Goal: Task Accomplishment & Management: Use online tool/utility

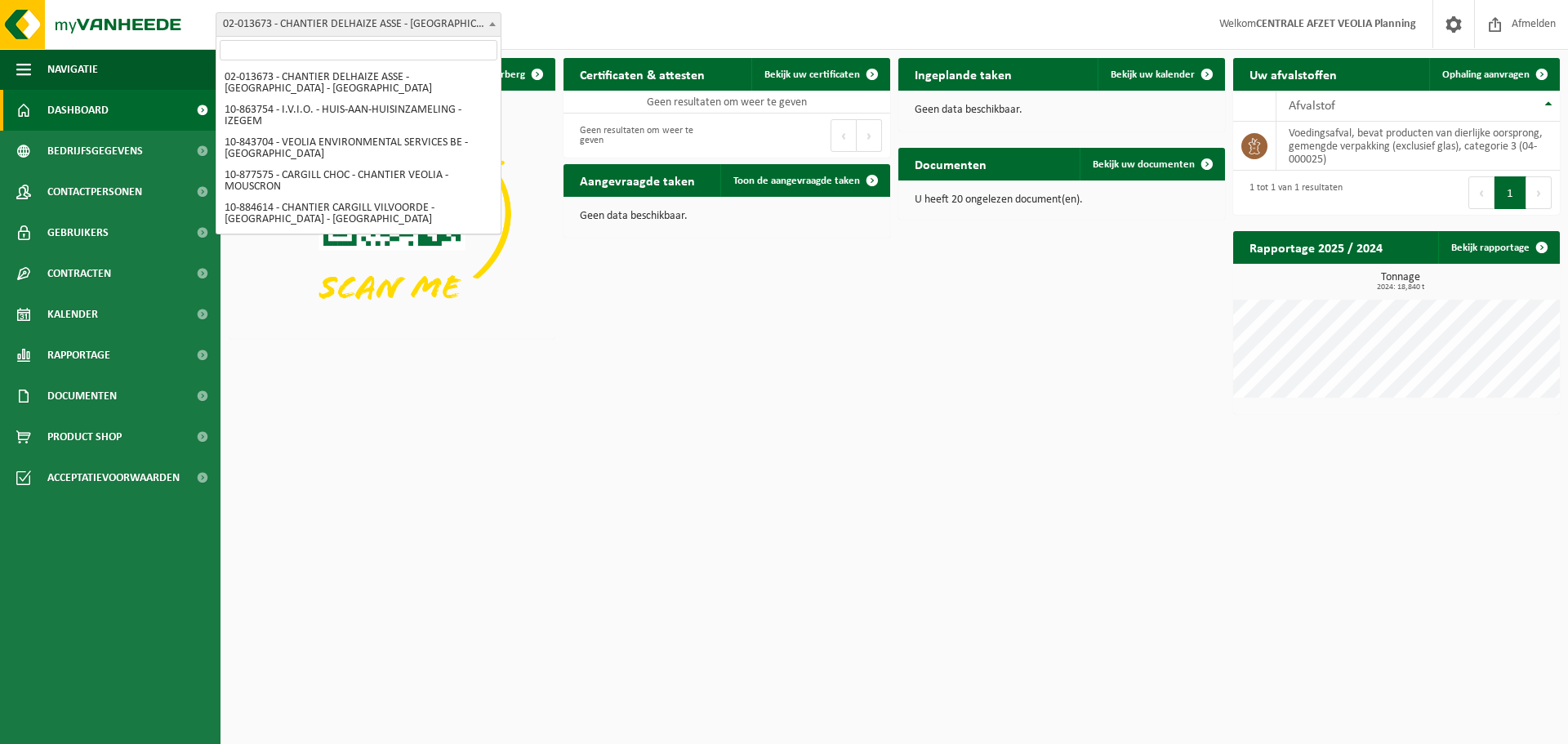
click at [470, 29] on span "02-013673 - CHANTIER DELHAIZE ASSE - [GEOGRAPHIC_DATA] - [GEOGRAPHIC_DATA]" at bounding box center [359, 25] width 285 height 23
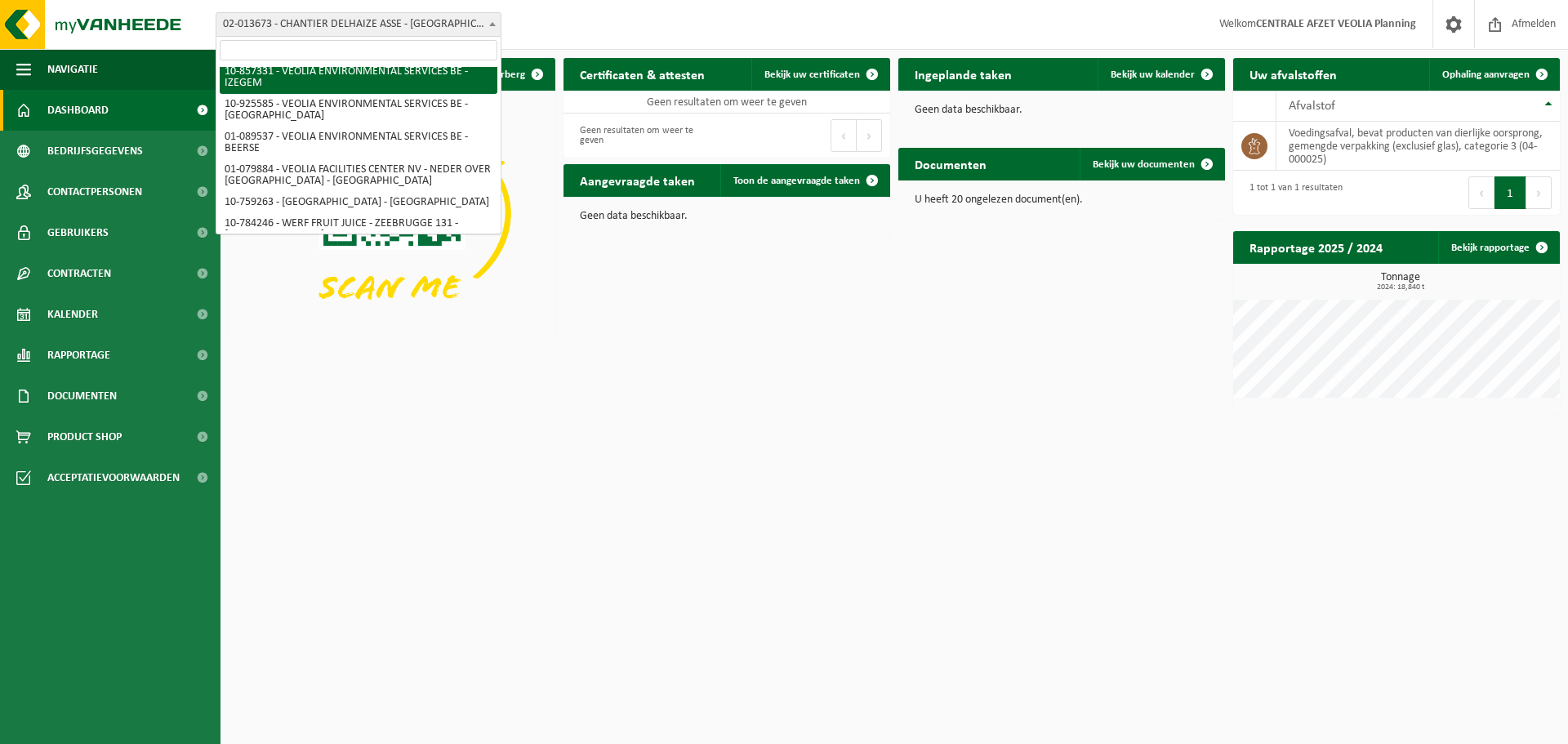
scroll to position [658, 0]
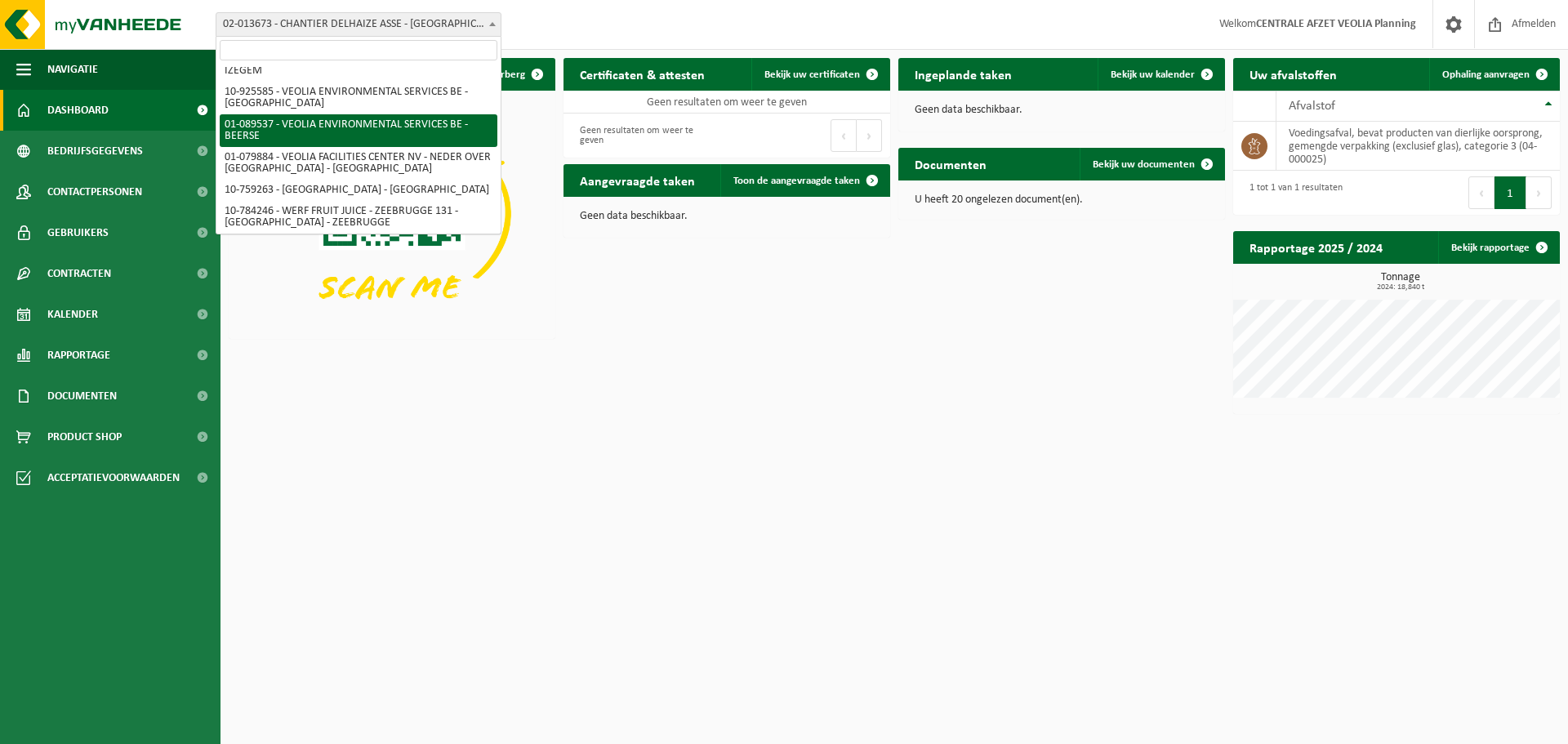
select select "732"
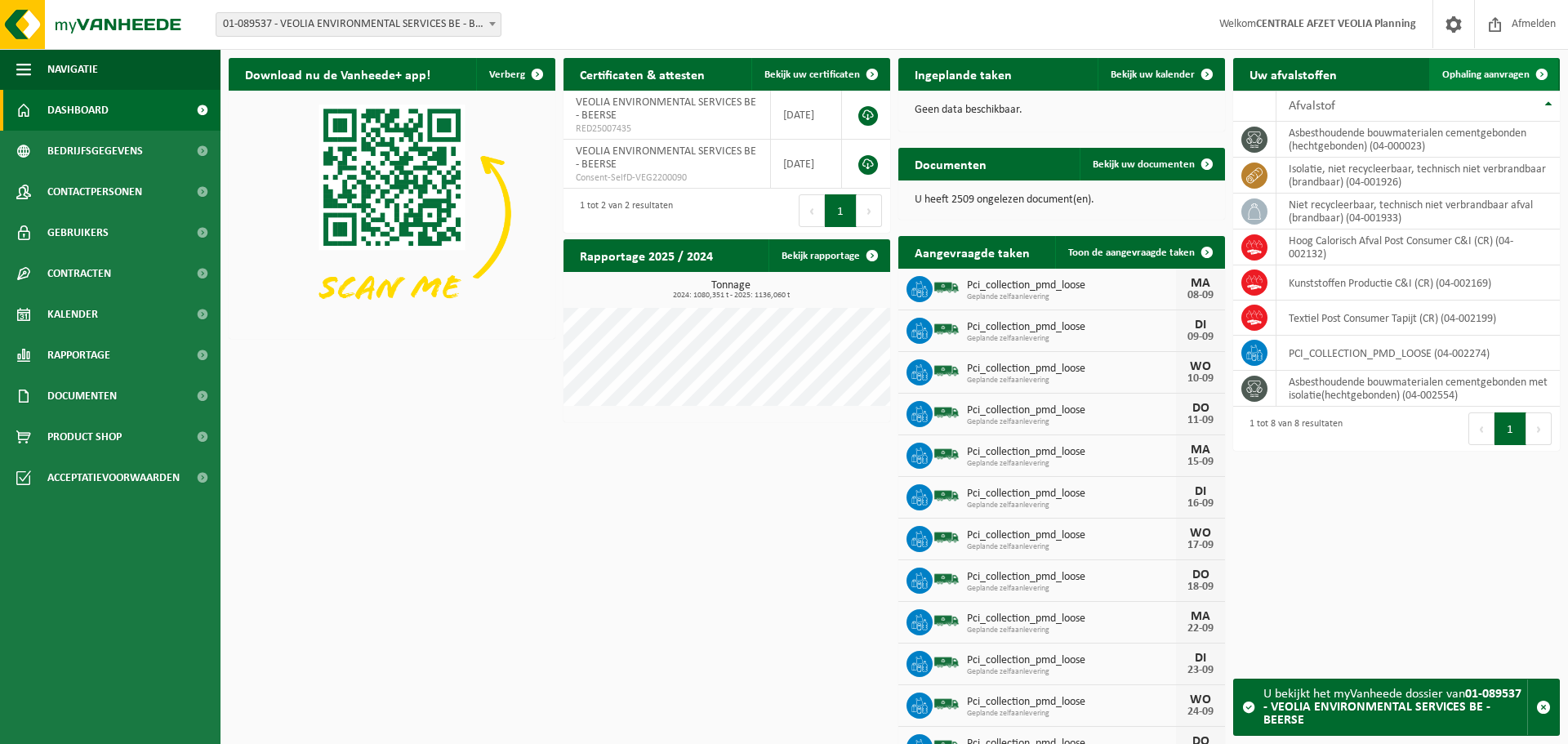
click at [1481, 71] on span "Ophaling aanvragen" at bounding box center [1486, 75] width 87 height 11
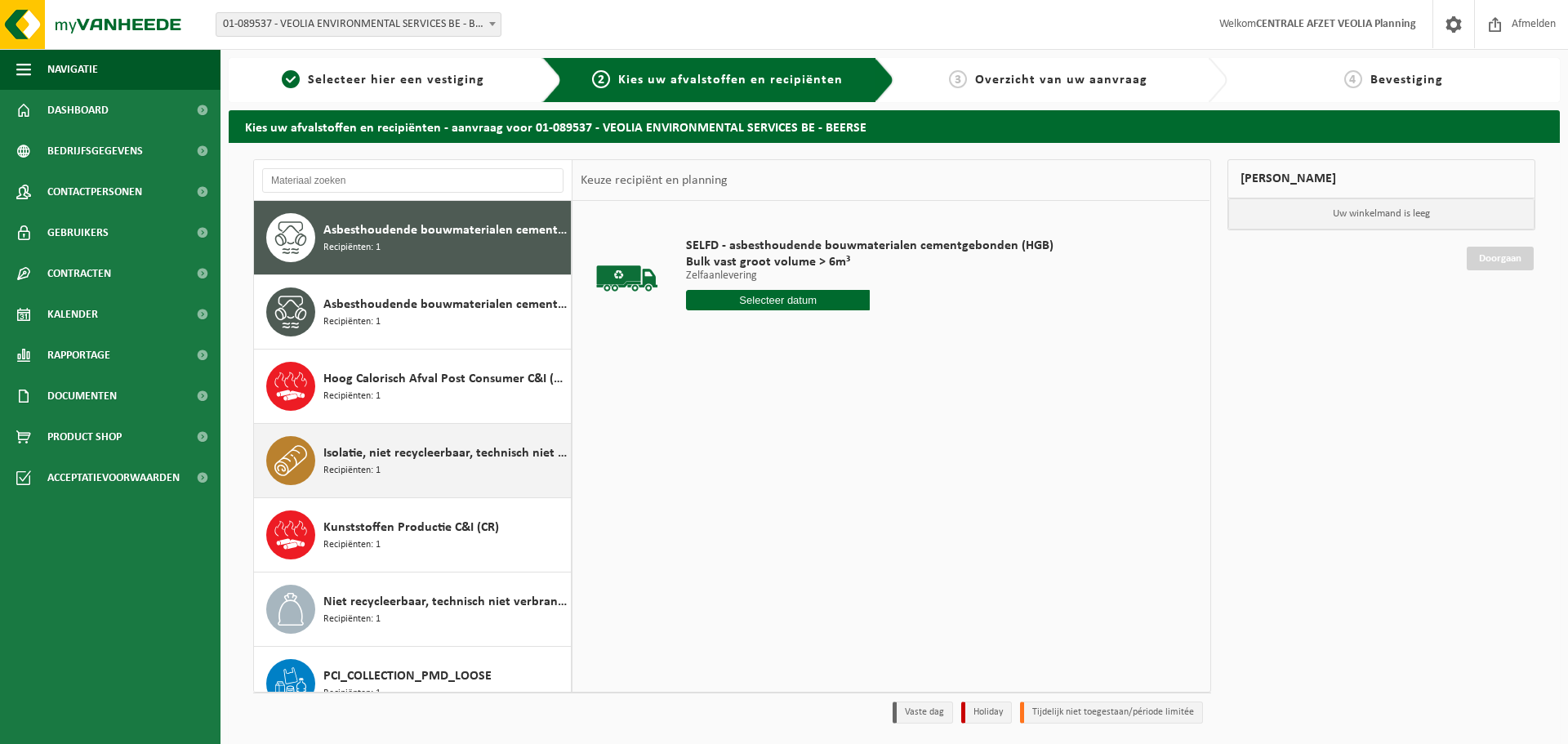
click at [411, 466] on div "Isolatie, niet recycleerbaar, technisch niet verbrandbaar (brandbaar) Recipiënt…" at bounding box center [444, 460] width 244 height 49
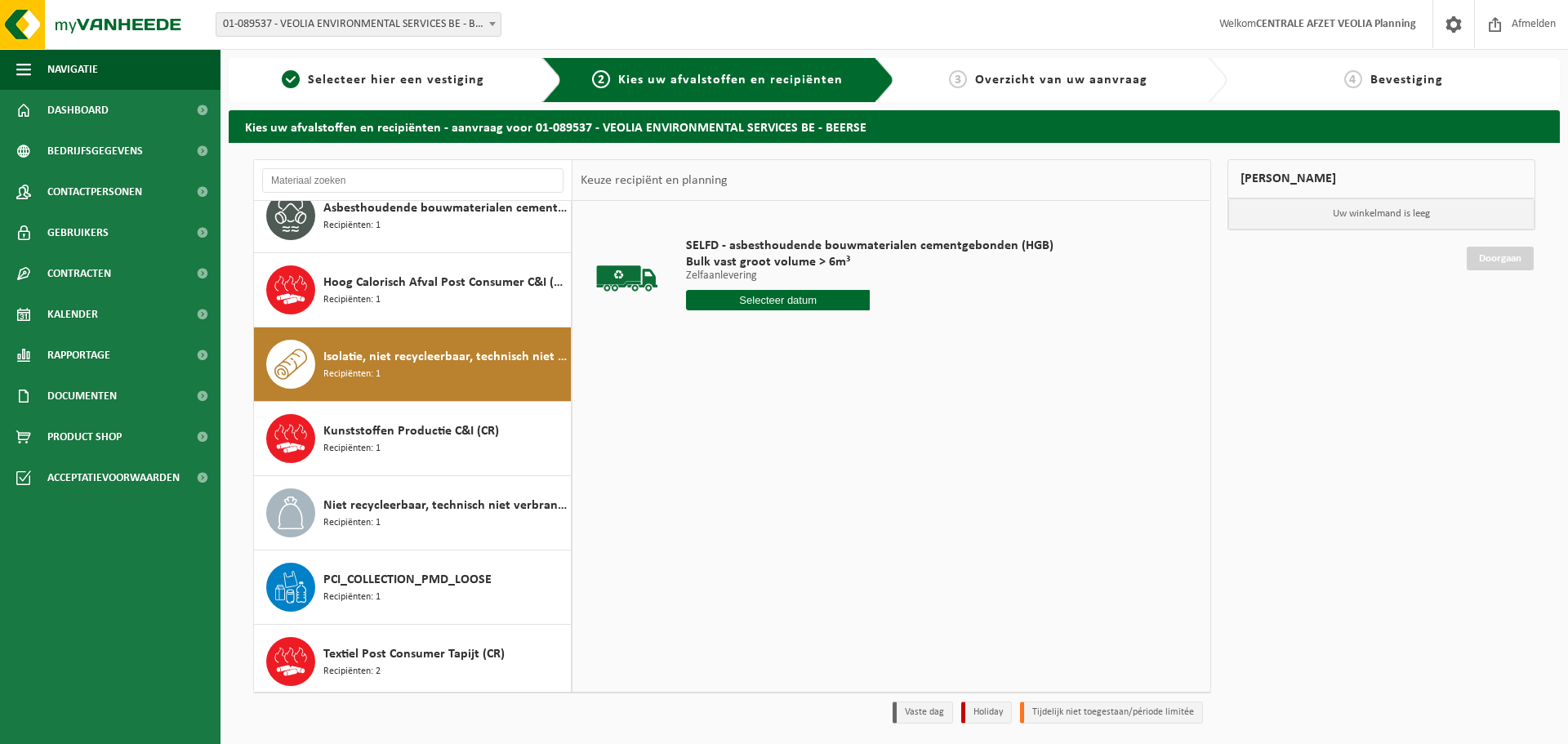
scroll to position [103, 0]
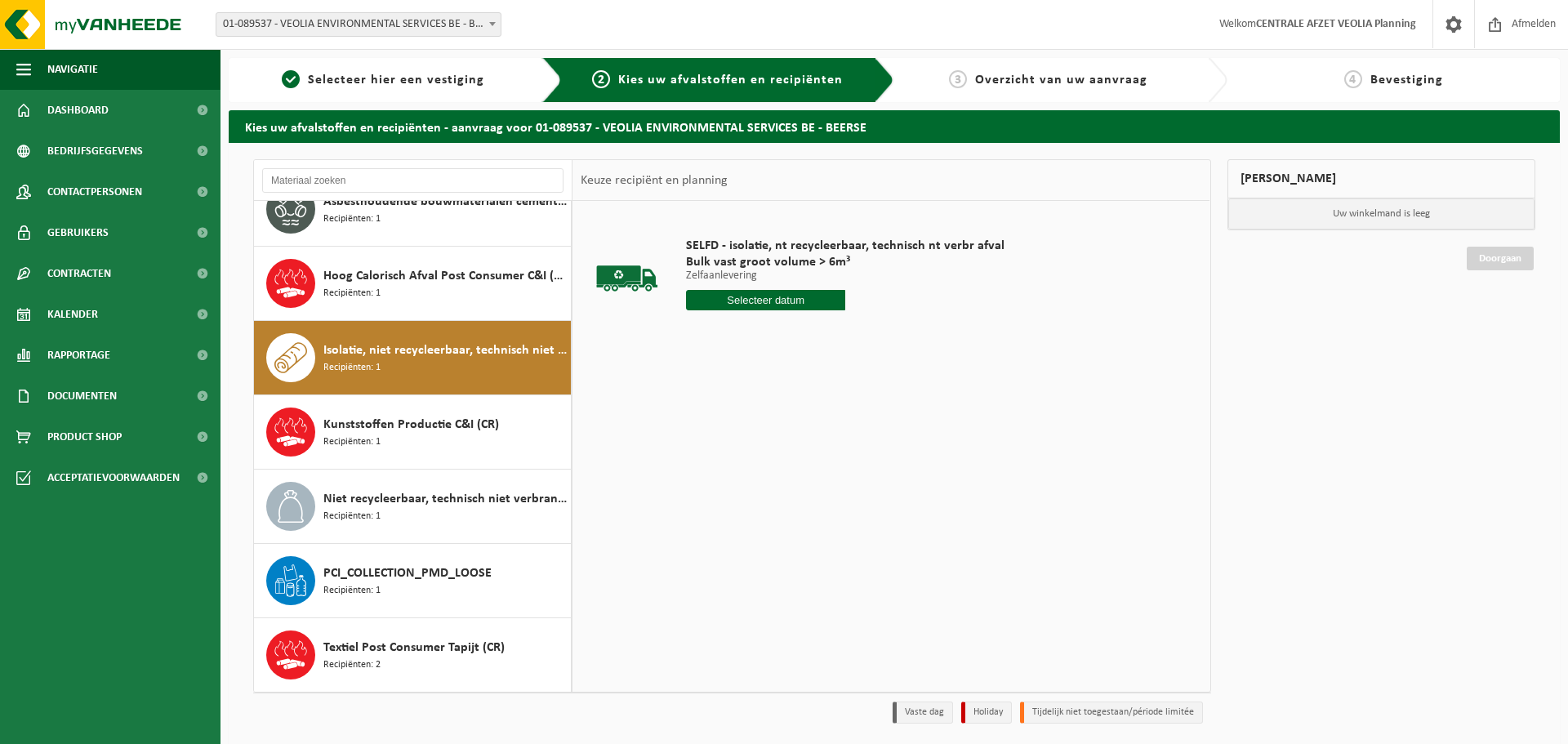
click at [786, 314] on div "SELFD - isolatie, nt recycleerbaar, technisch nt verbr afval Bulk vast groot vo…" at bounding box center [845, 277] width 335 height 113
click at [773, 303] on input "text" at bounding box center [766, 300] width 159 height 21
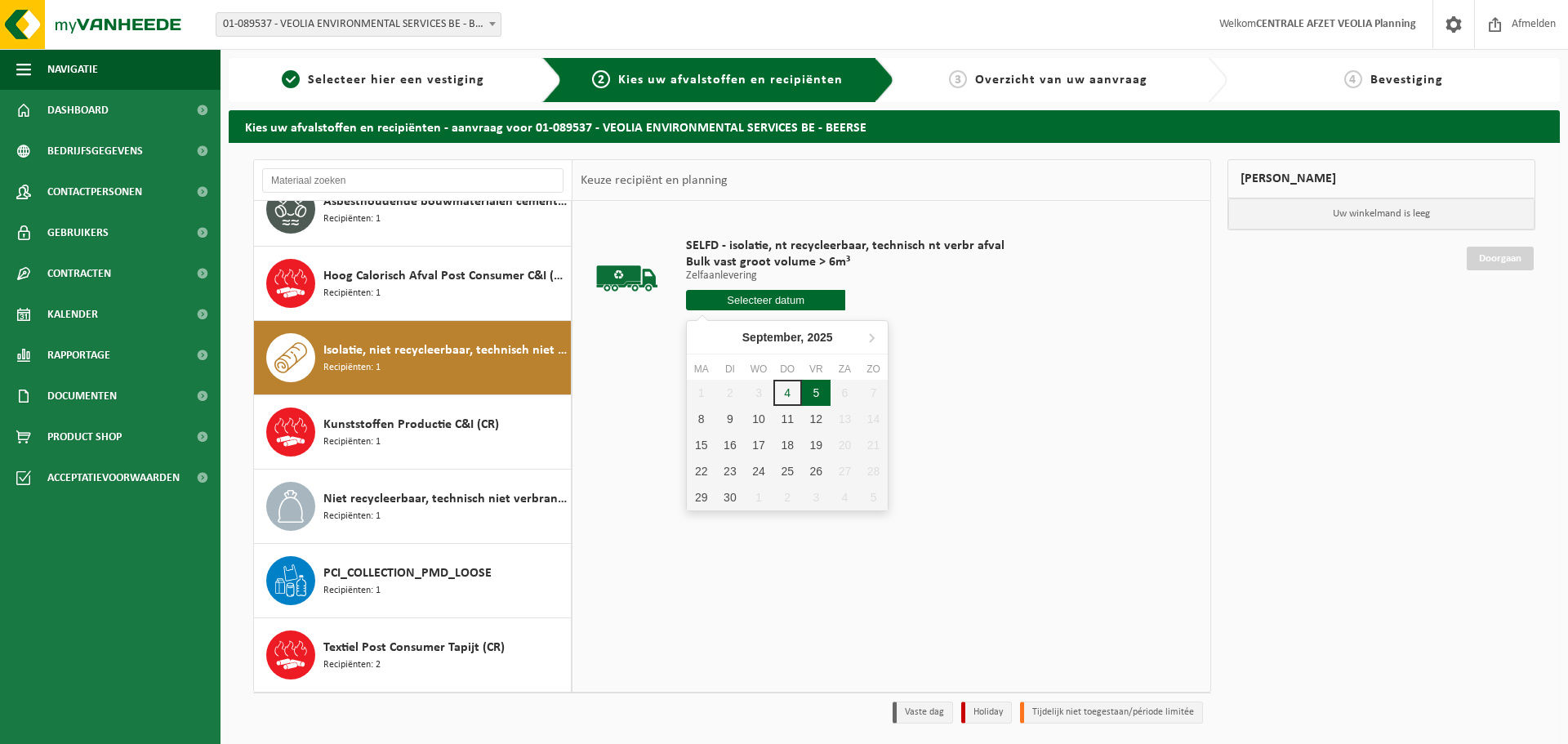
click at [819, 393] on div "5" at bounding box center [817, 393] width 29 height 26
type input "Van 2025-09-05"
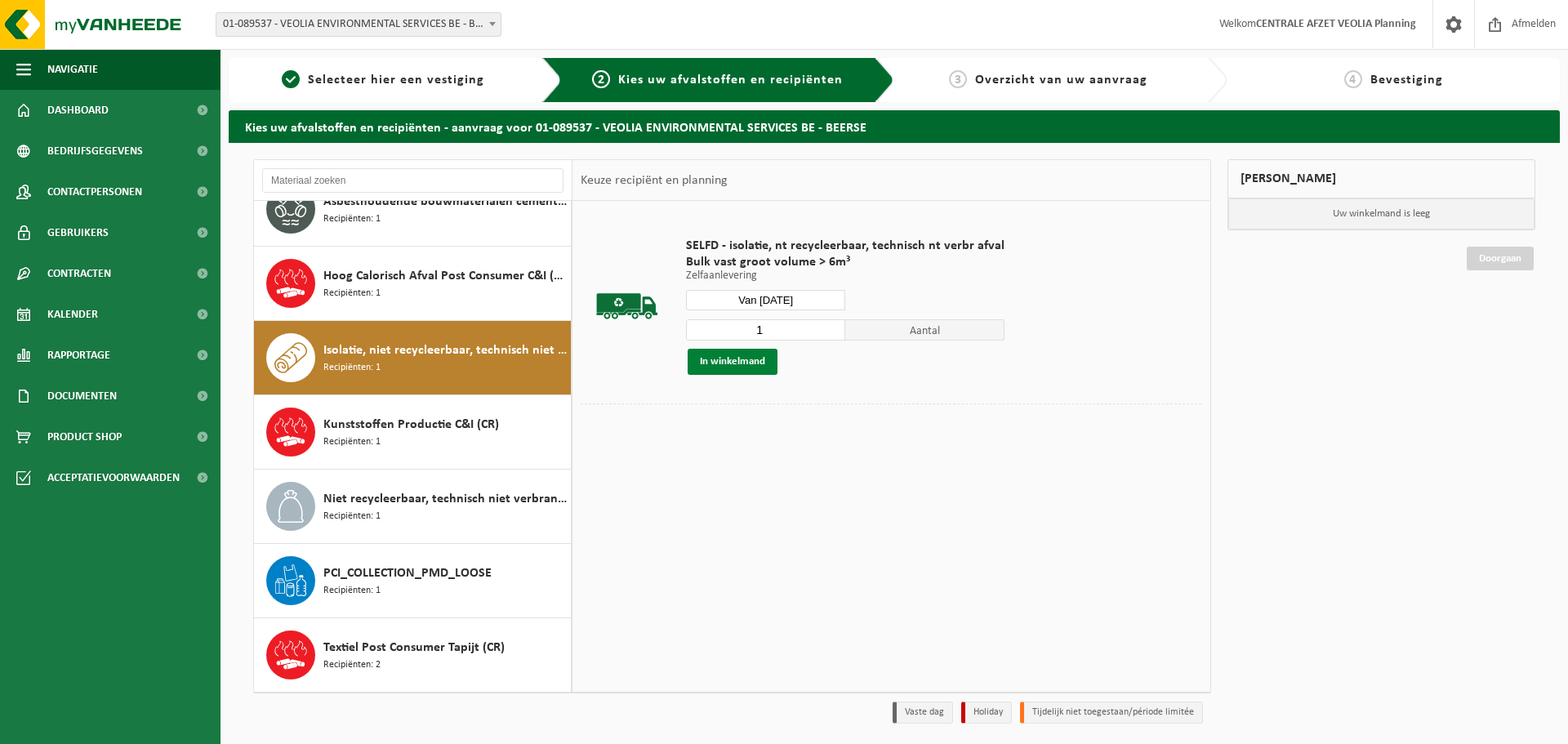
click at [738, 363] on button "In winkelmand" at bounding box center [733, 361] width 90 height 26
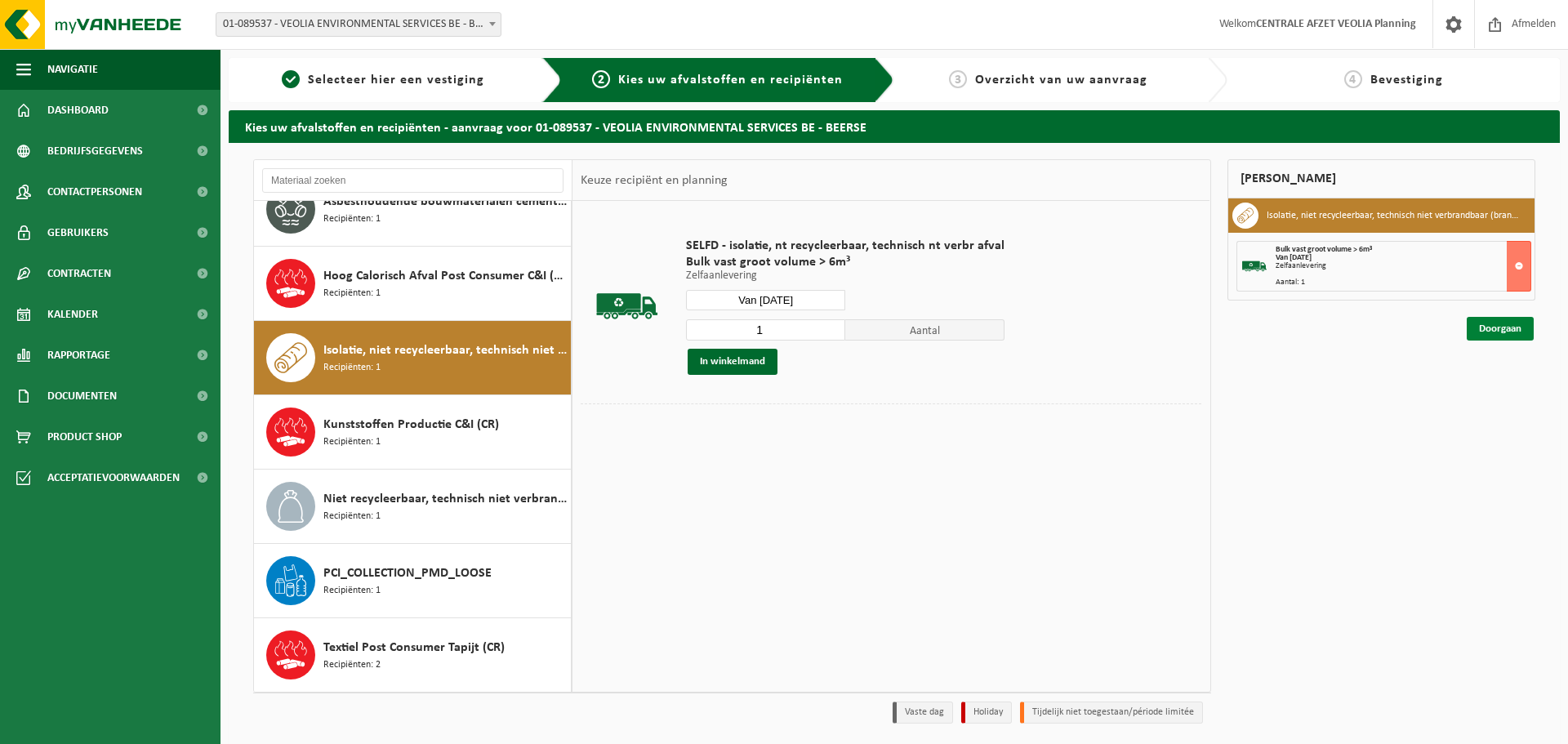
click at [1500, 327] on link "Doorgaan" at bounding box center [1500, 328] width 67 height 24
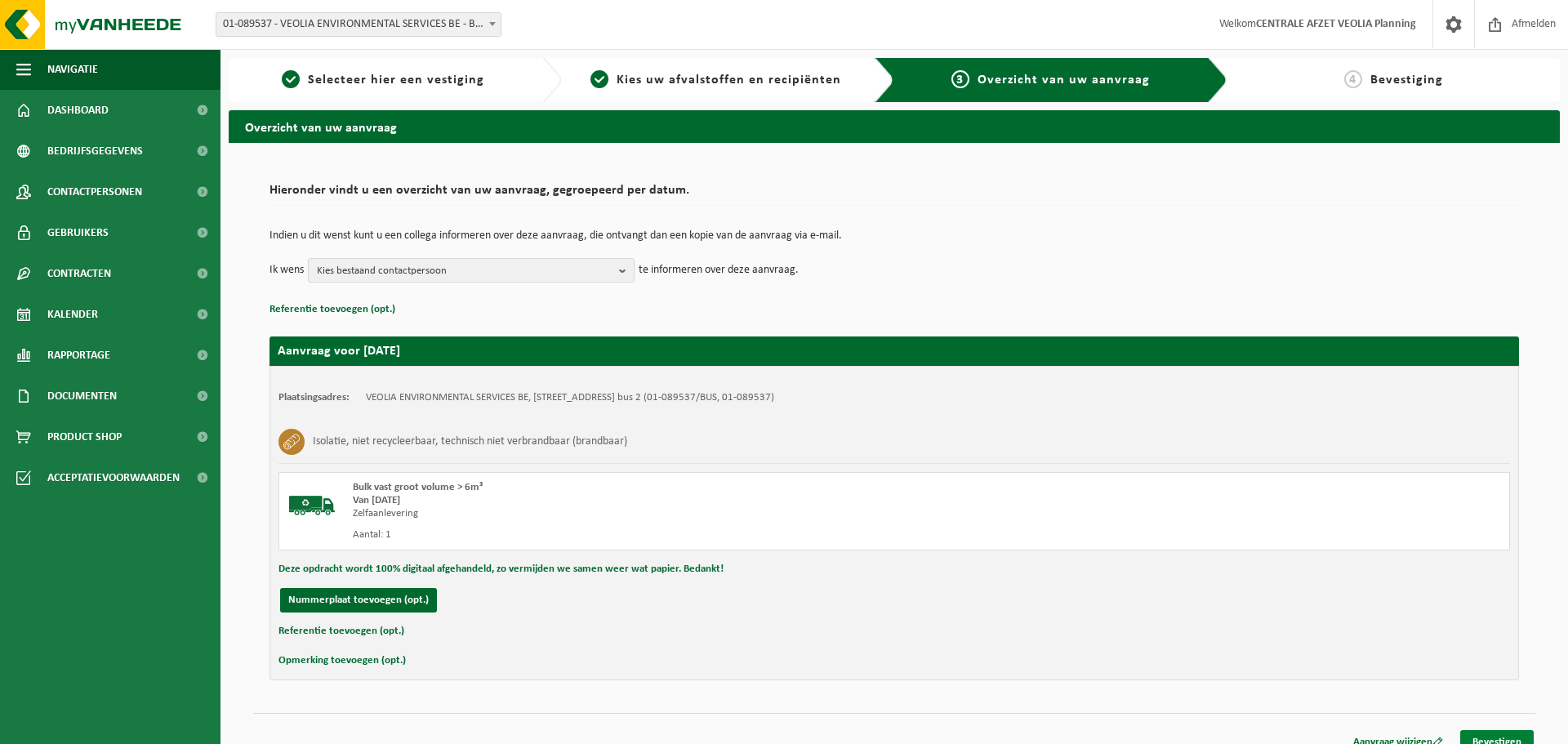
click at [1513, 731] on link "Bevestigen" at bounding box center [1497, 741] width 73 height 24
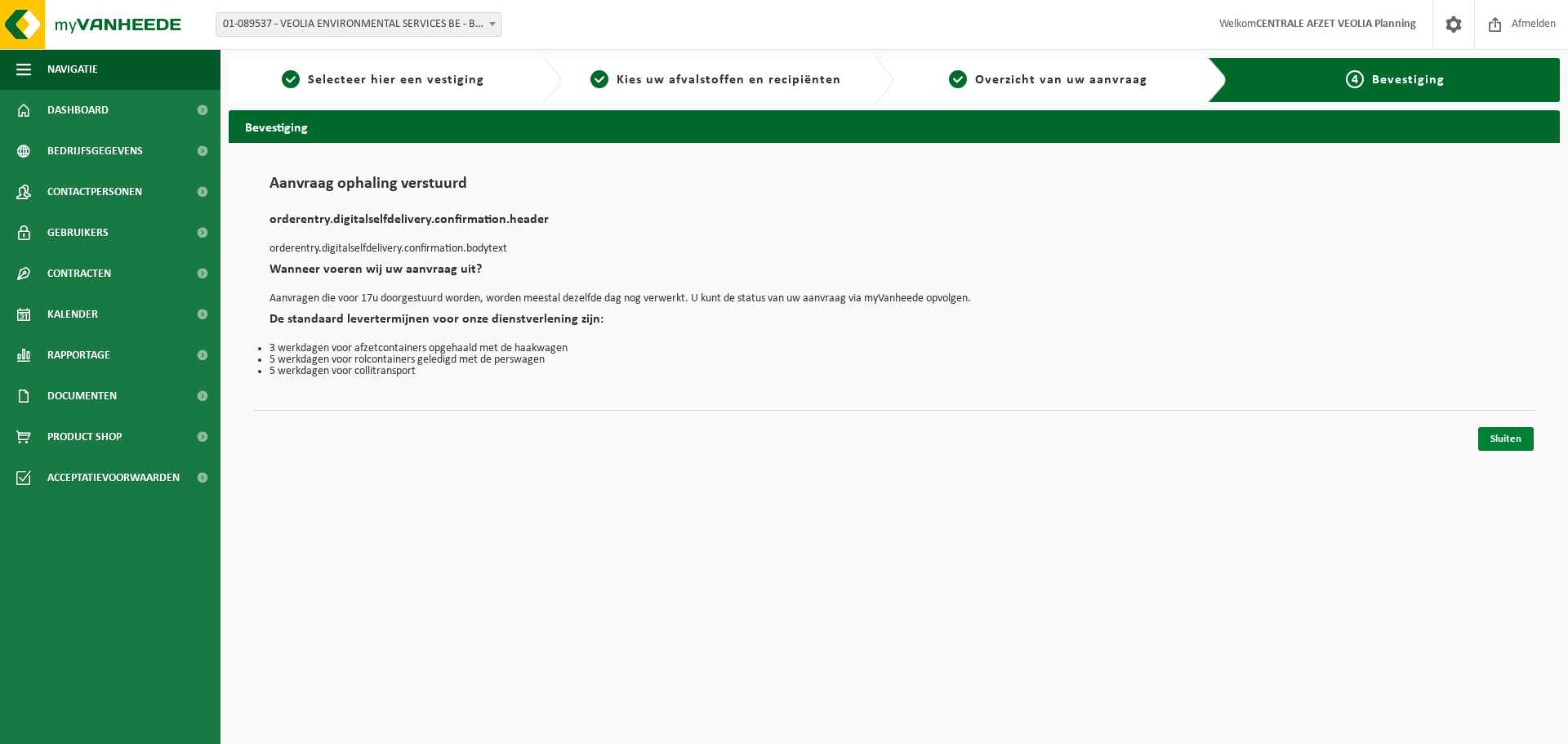
click at [1509, 446] on link "Sluiten" at bounding box center [1506, 439] width 55 height 24
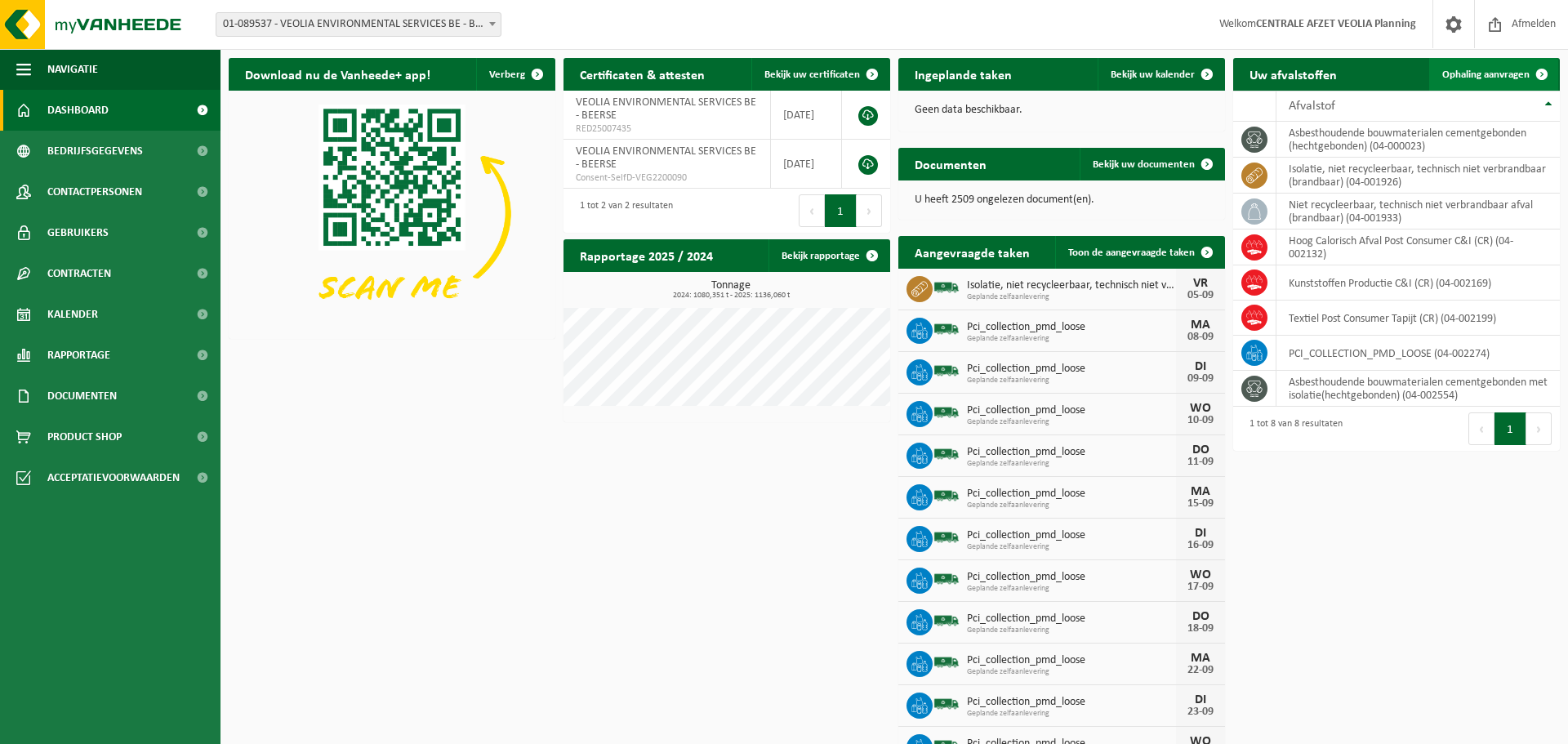
click at [1501, 72] on span "Ophaling aanvragen" at bounding box center [1486, 75] width 87 height 11
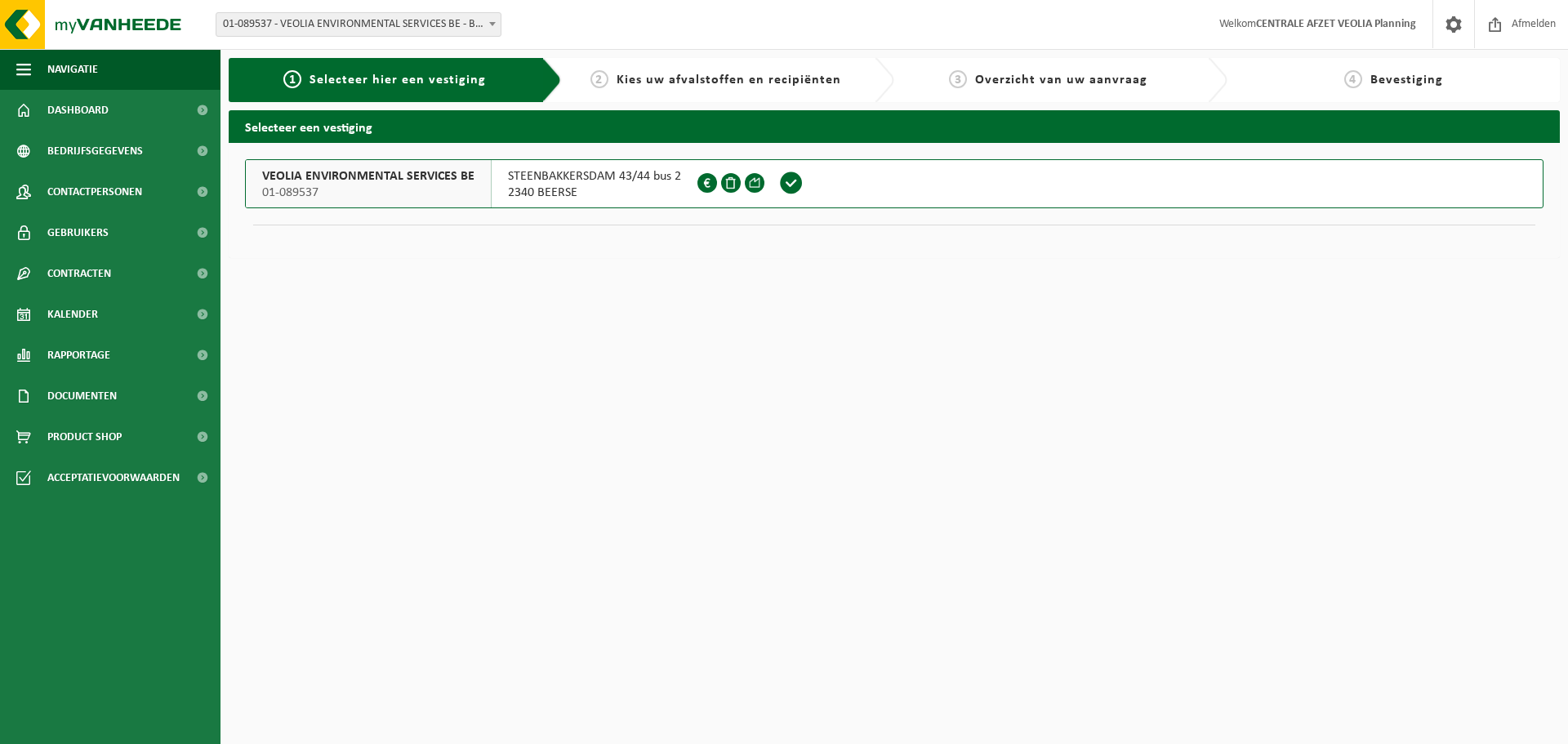
click at [470, 176] on div "VEOLIA ENVIRONMENTAL SERVICES BE 01-089537" at bounding box center [368, 183] width 245 height 47
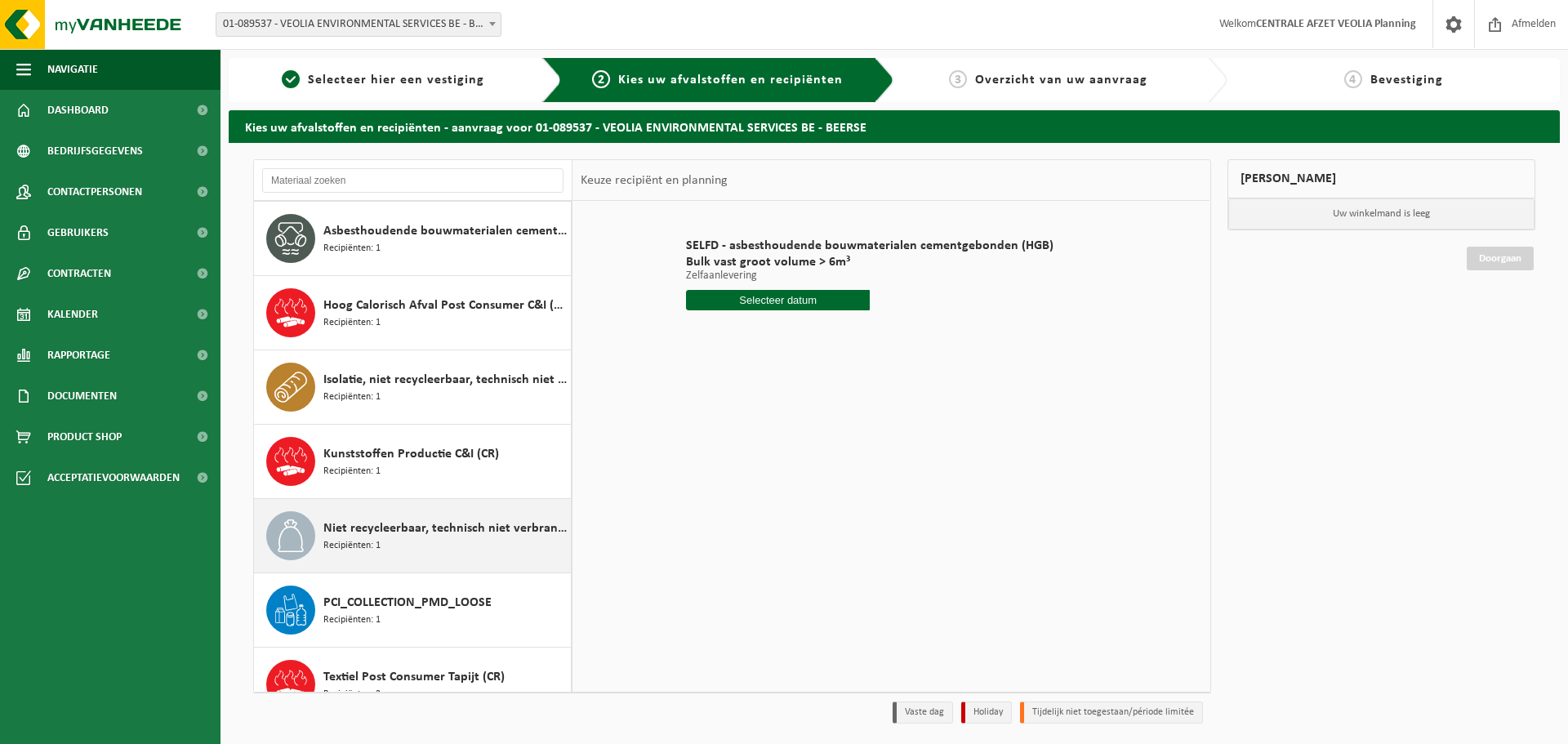
scroll to position [103, 0]
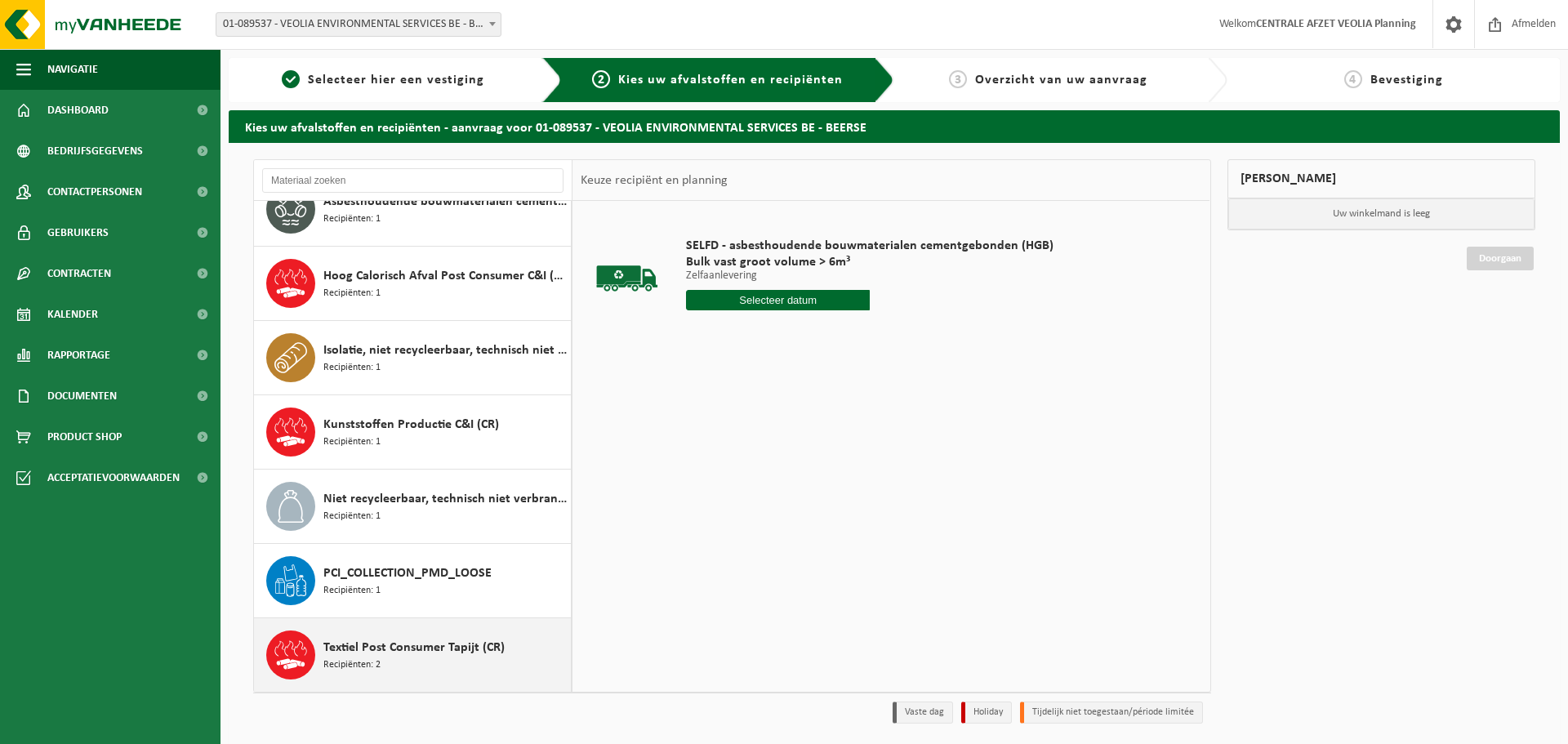
click at [421, 647] on span "Textiel Post Consumer Tapijt (CR)" at bounding box center [413, 648] width 181 height 20
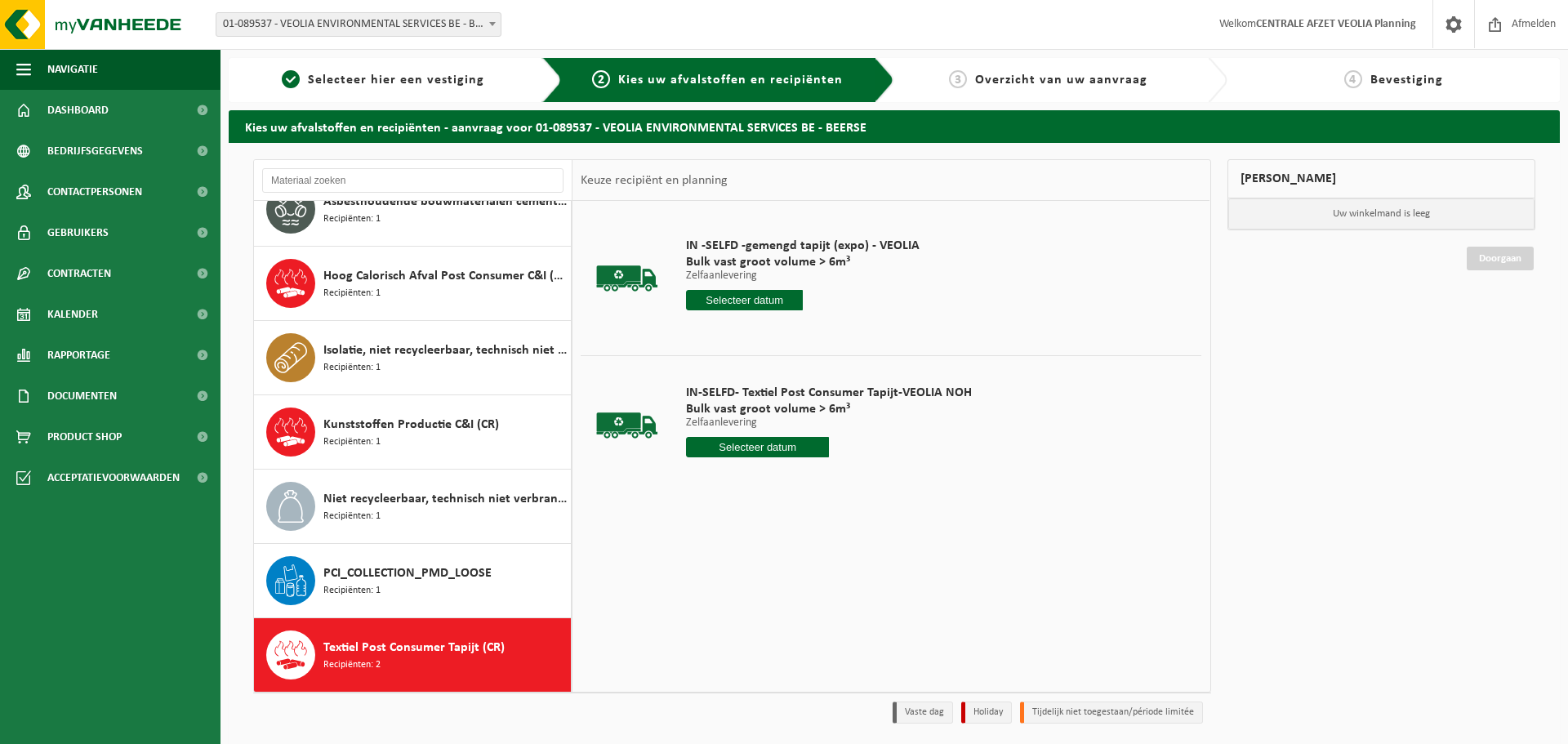
click at [740, 303] on input "text" at bounding box center [744, 300] width 117 height 21
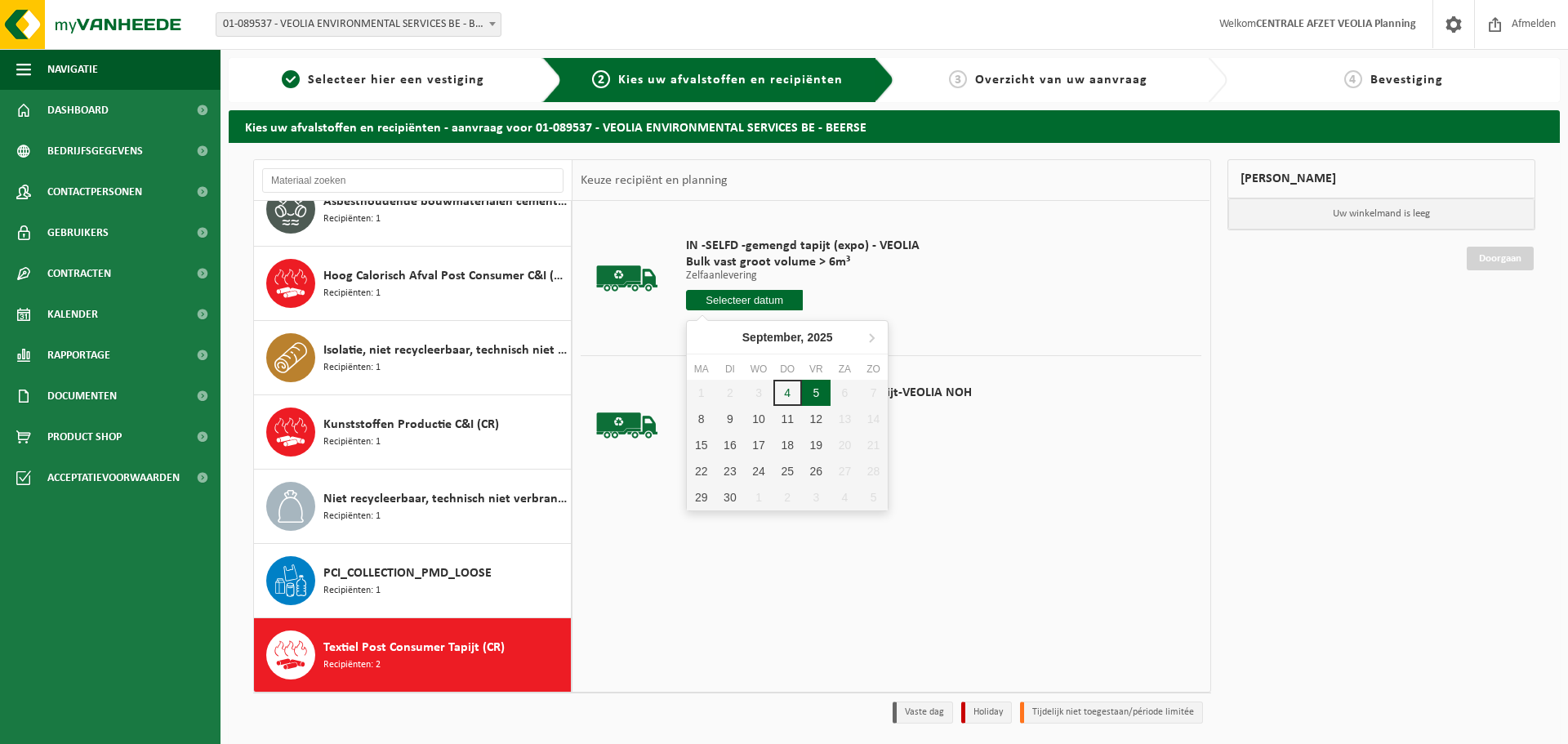
click at [816, 395] on div "5" at bounding box center [817, 393] width 29 height 26
type input "Van 2025-09-05"
type input "2025-09-05"
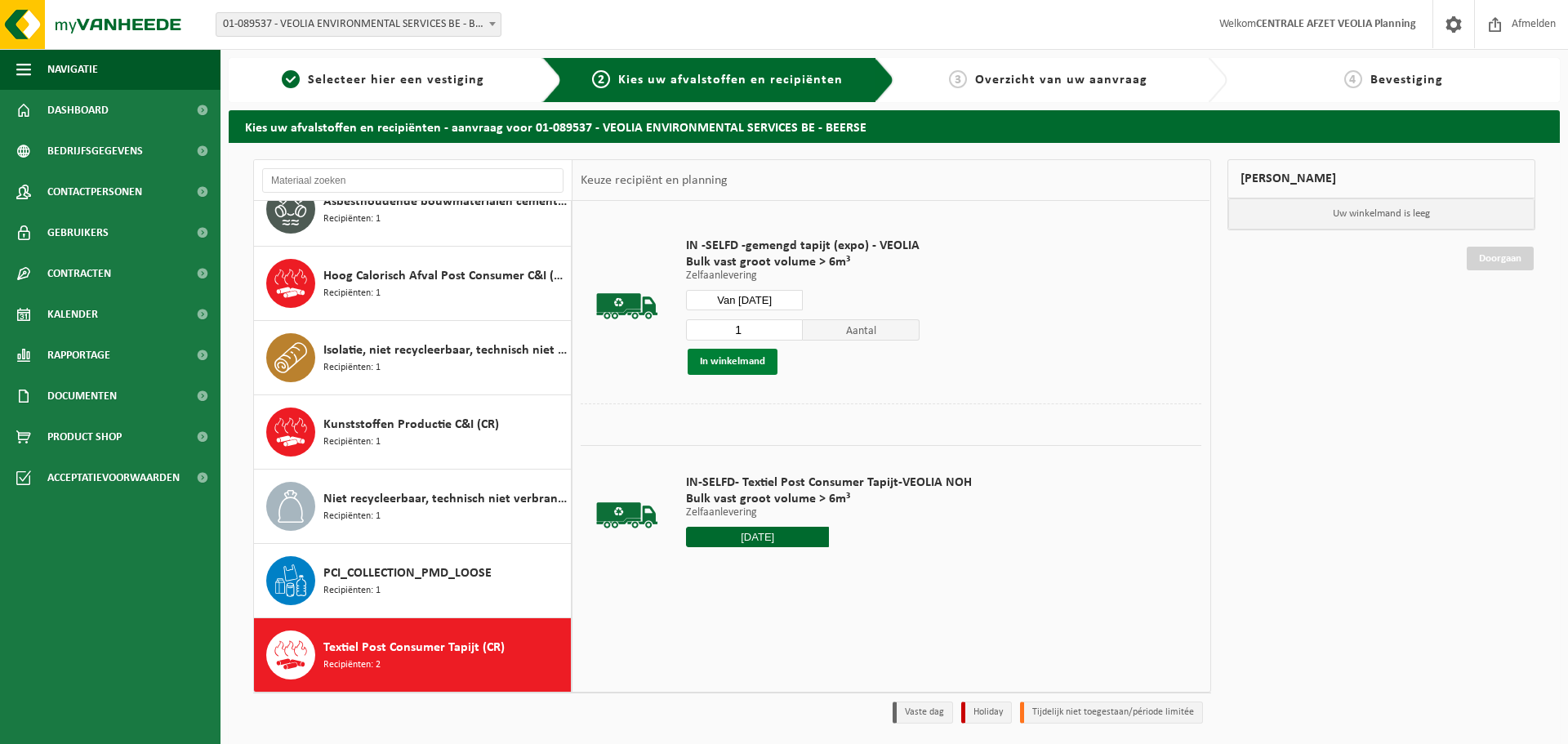
click at [754, 367] on button "In winkelmand" at bounding box center [733, 361] width 90 height 26
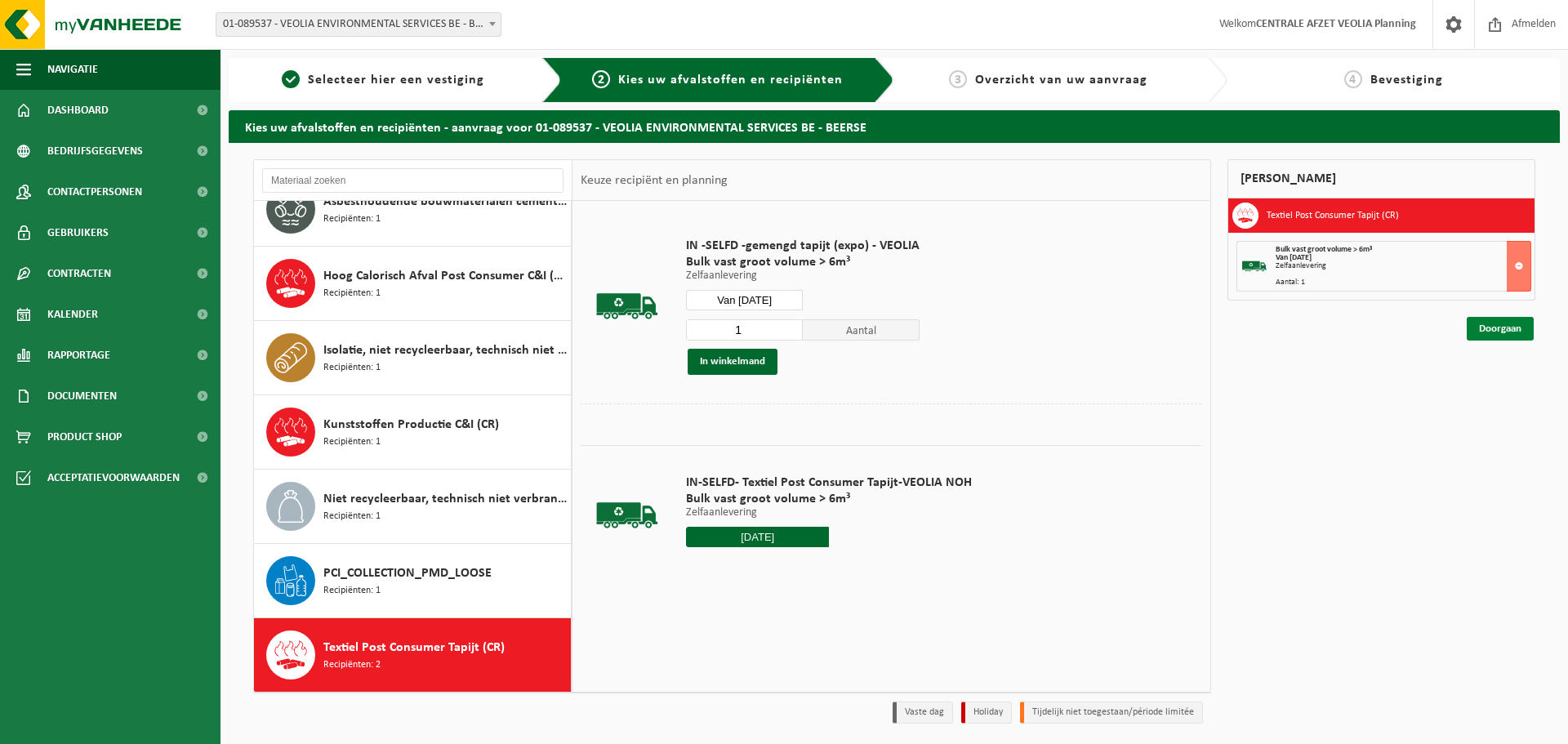
click at [1514, 333] on link "Doorgaan" at bounding box center [1500, 328] width 67 height 24
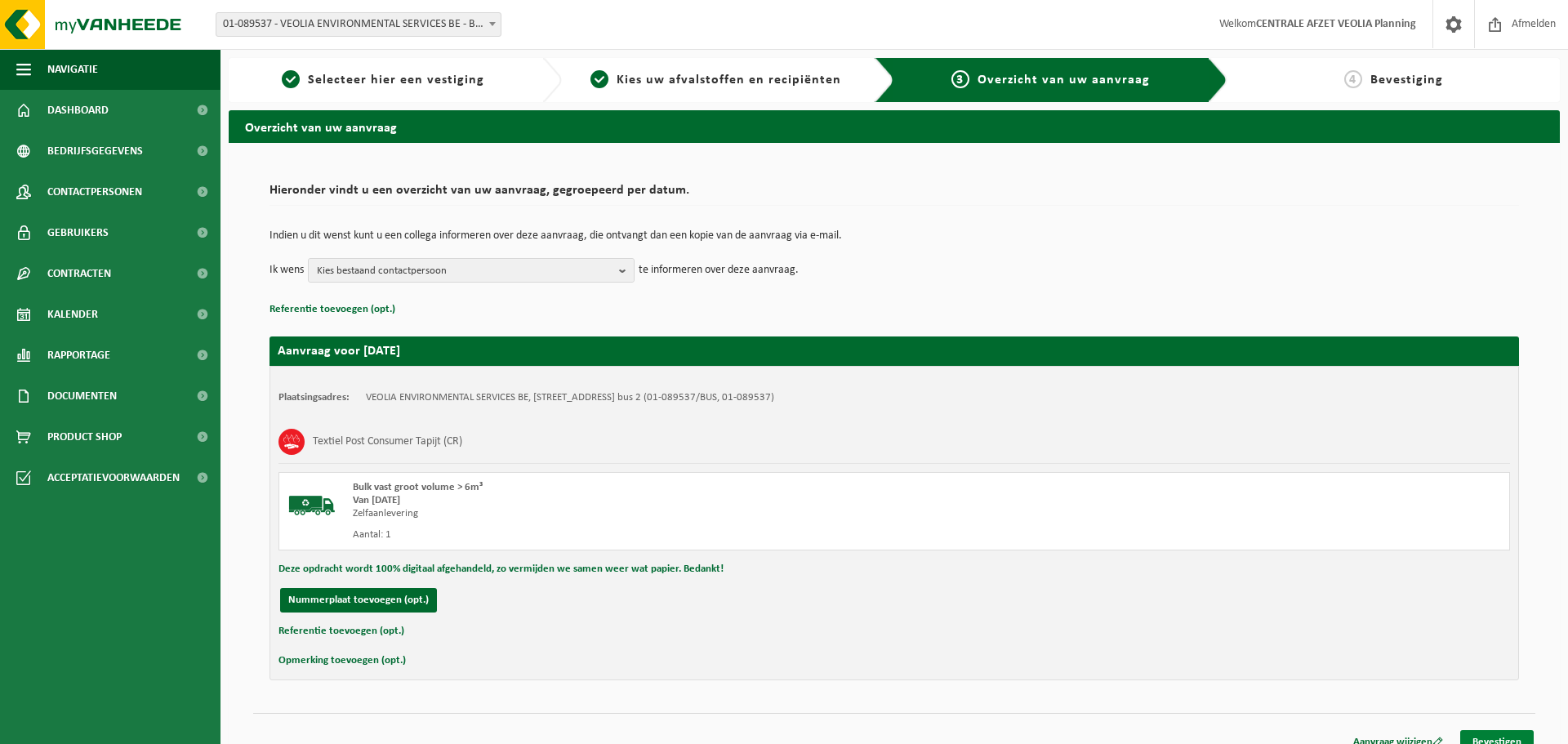
click at [1524, 737] on link "Bevestigen" at bounding box center [1497, 741] width 73 height 24
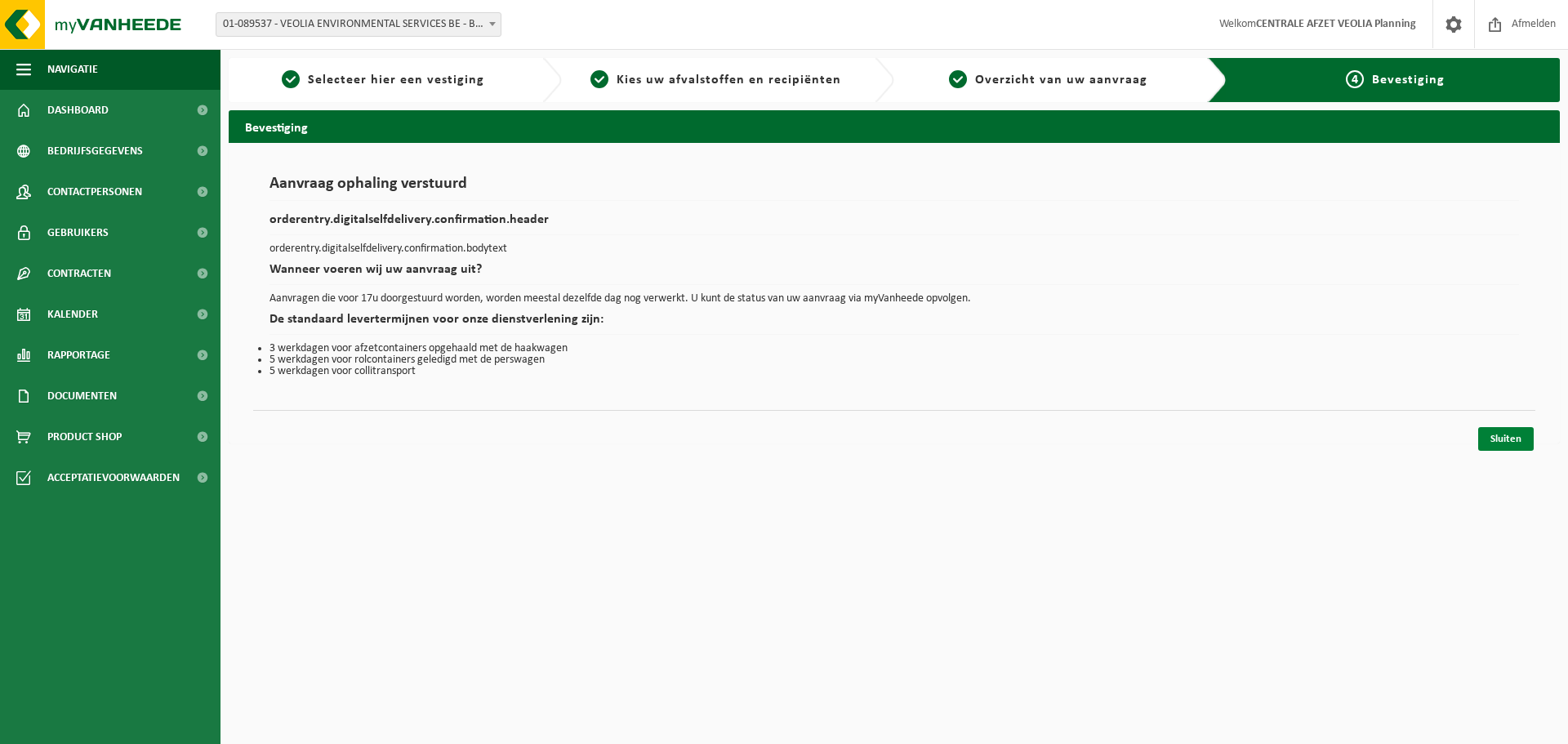
click at [1492, 440] on link "Sluiten" at bounding box center [1506, 439] width 55 height 24
